Goal: Check status: Check status

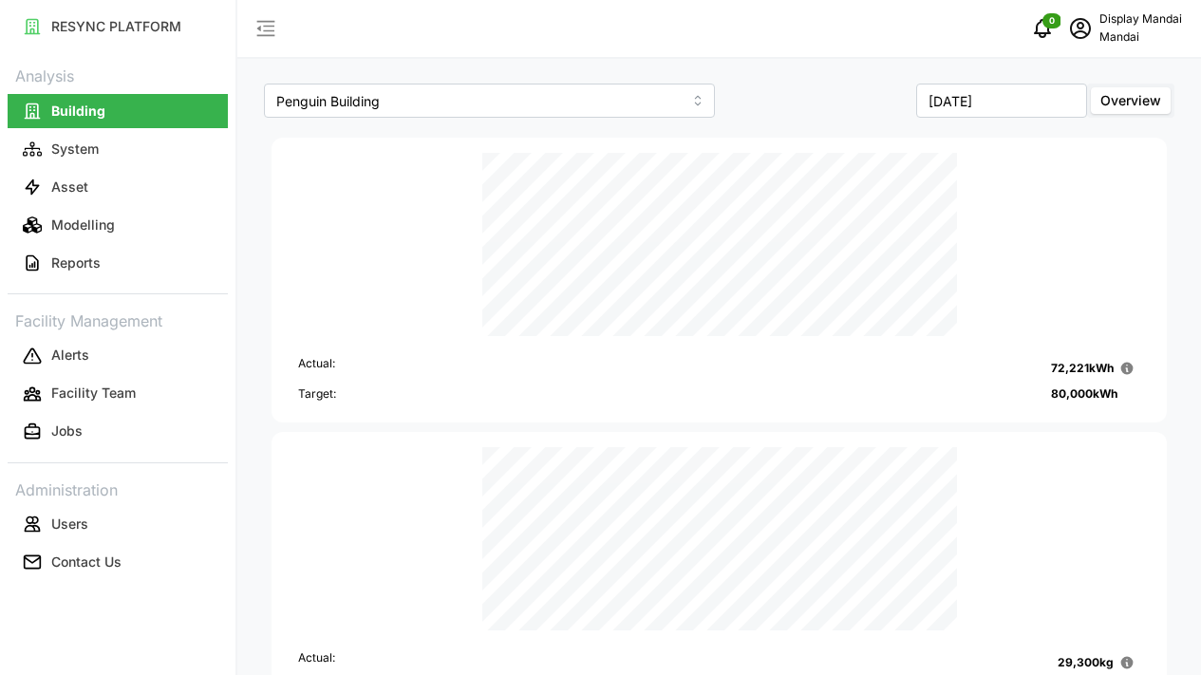
click at [1025, 83] on div "[DATE] Overview" at bounding box center [950, 101] width 460 height 44
click at [1015, 102] on input "[DATE]" at bounding box center [1001, 101] width 171 height 34
click at [983, 250] on button "Aug" at bounding box center [964, 261] width 82 height 34
click at [966, 103] on input "[DATE]" at bounding box center [1001, 101] width 171 height 34
click at [891, 250] on button "[DATE]" at bounding box center [881, 261] width 82 height 34
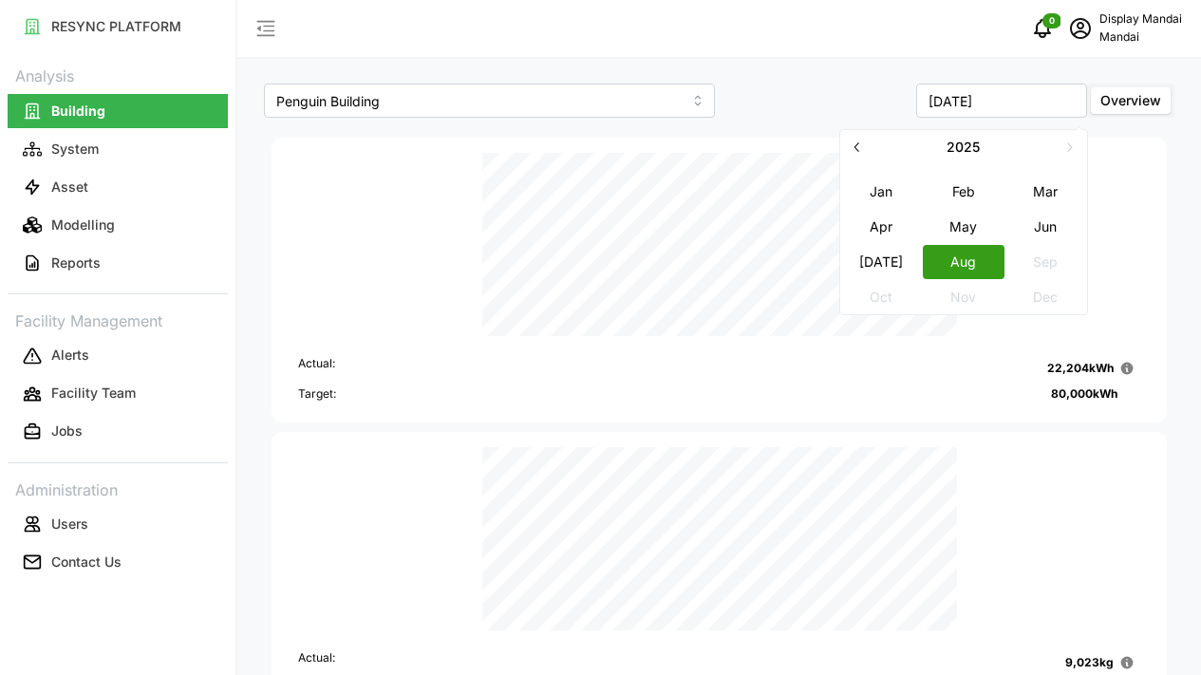
type input "[DATE]"
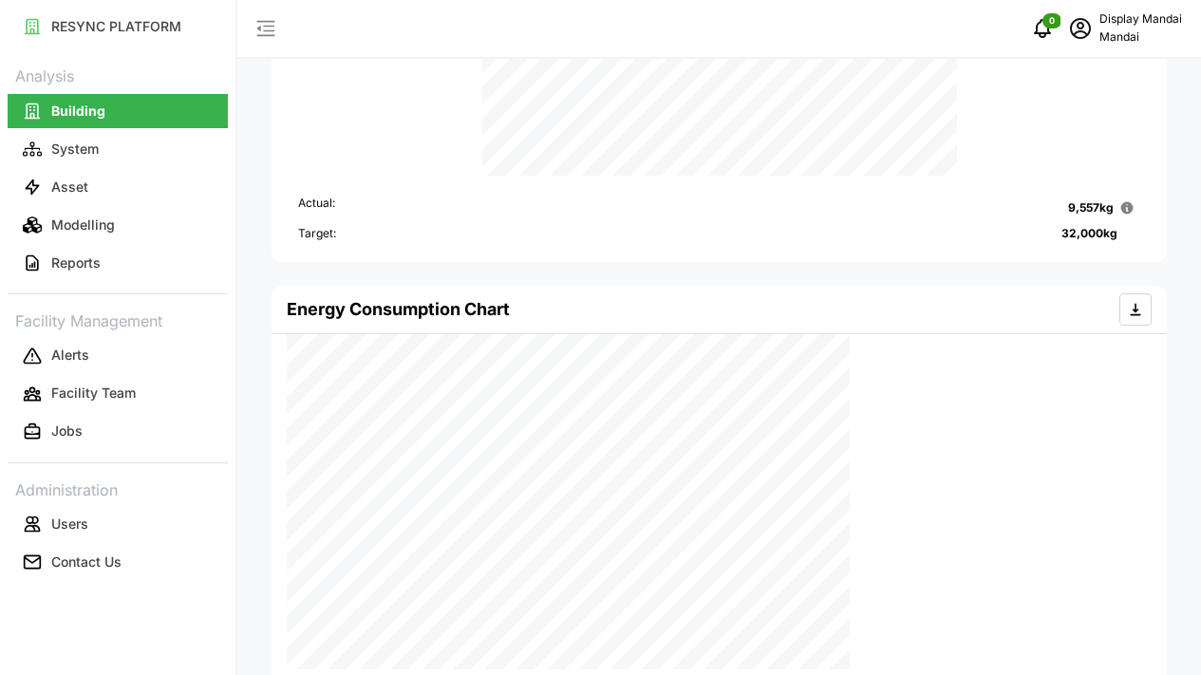
scroll to position [572, 0]
